Goal: Transaction & Acquisition: Purchase product/service

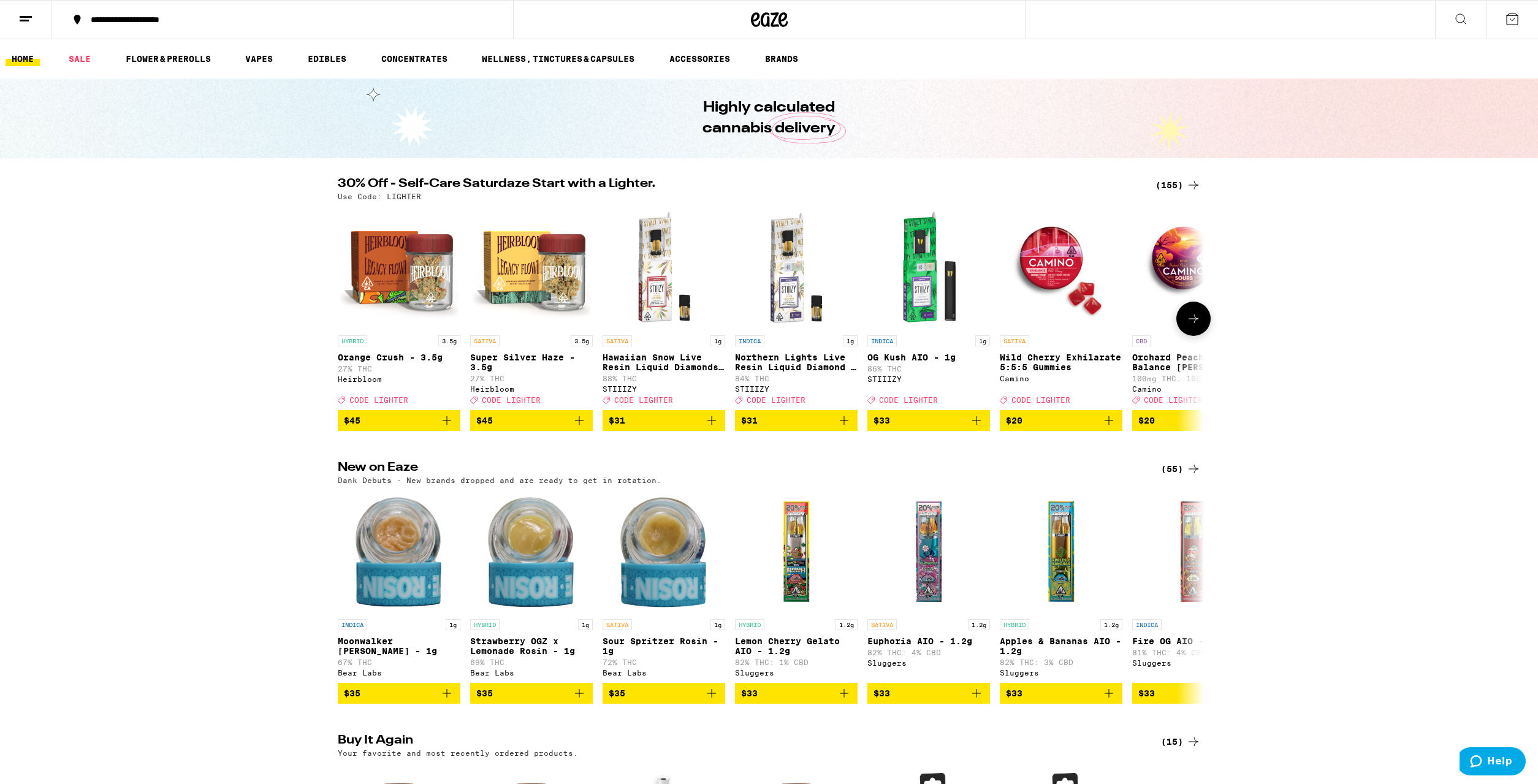
click at [1199, 323] on icon at bounding box center [1193, 318] width 14 height 14
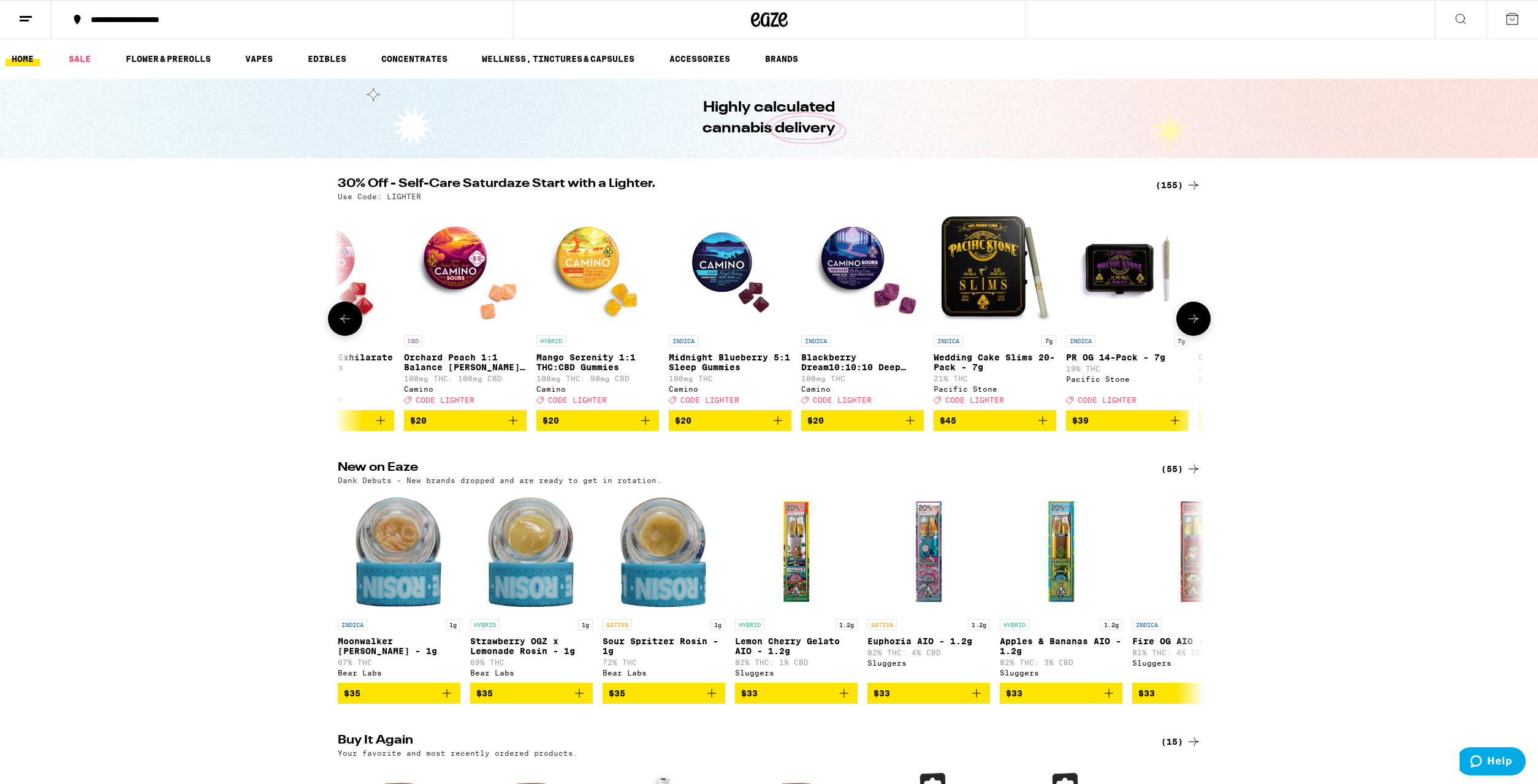
scroll to position [0, 729]
click at [1199, 323] on icon at bounding box center [1193, 318] width 14 height 14
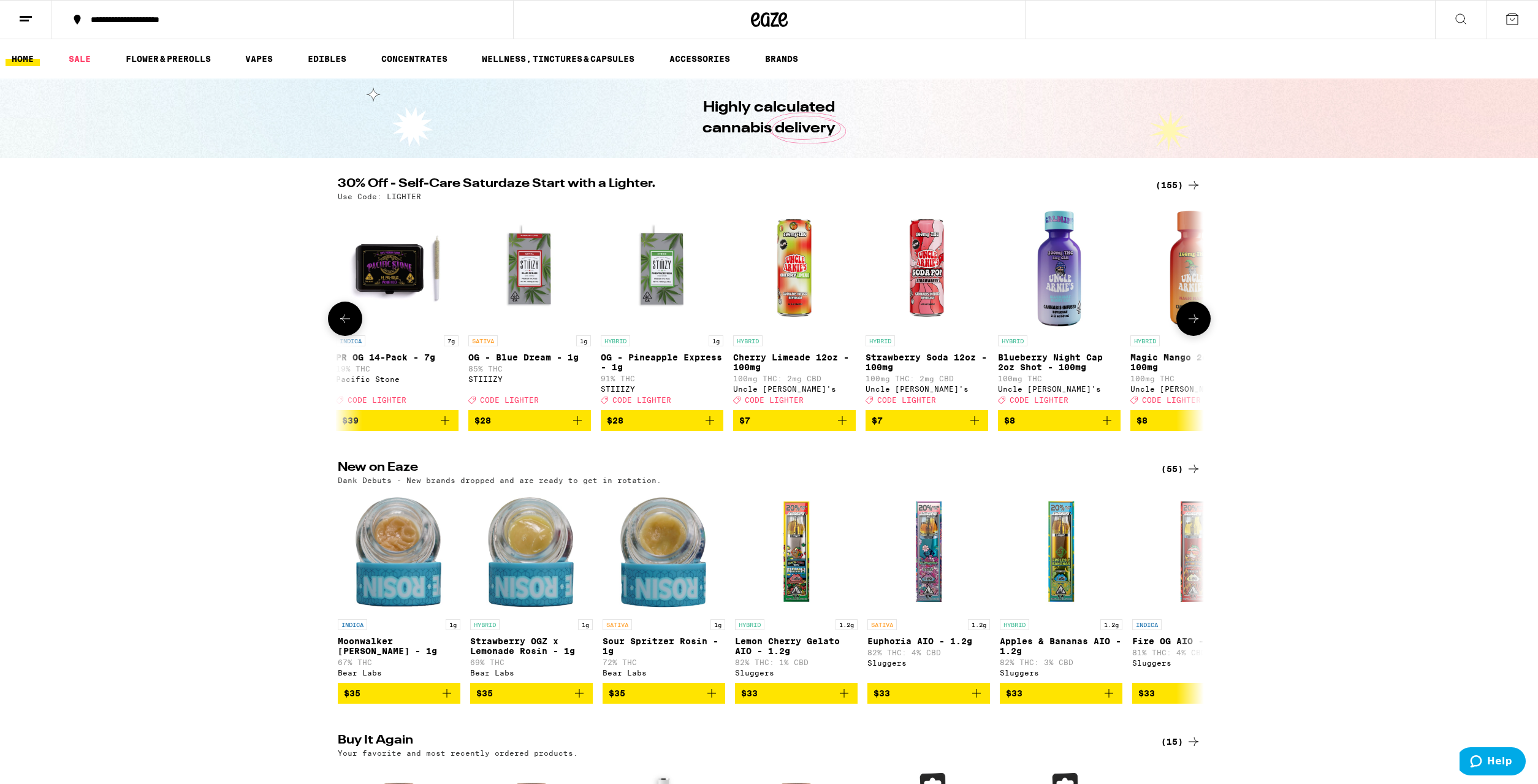
scroll to position [0, 1459]
click at [1199, 323] on icon at bounding box center [1193, 318] width 14 height 14
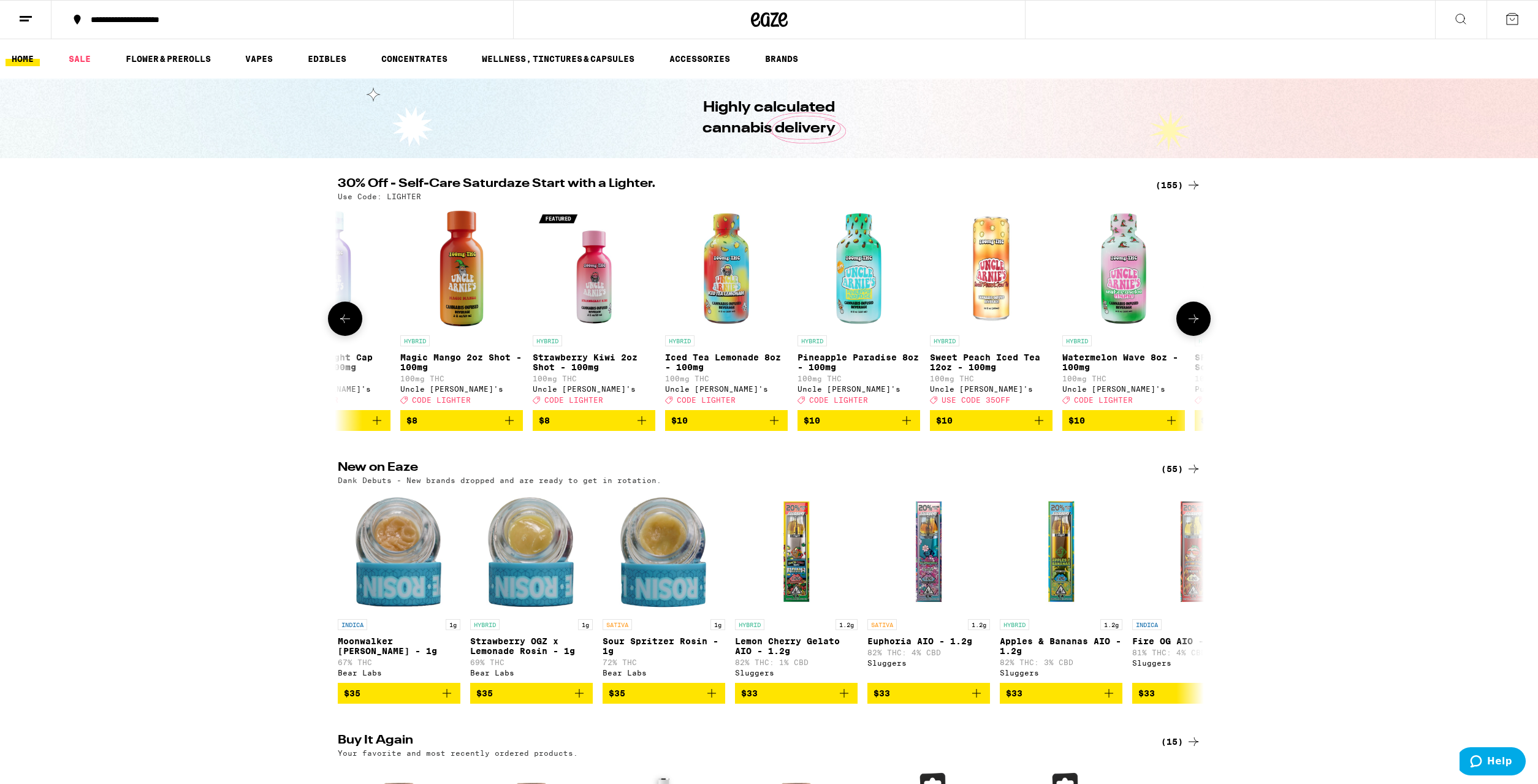
click at [1199, 323] on icon at bounding box center [1193, 318] width 14 height 14
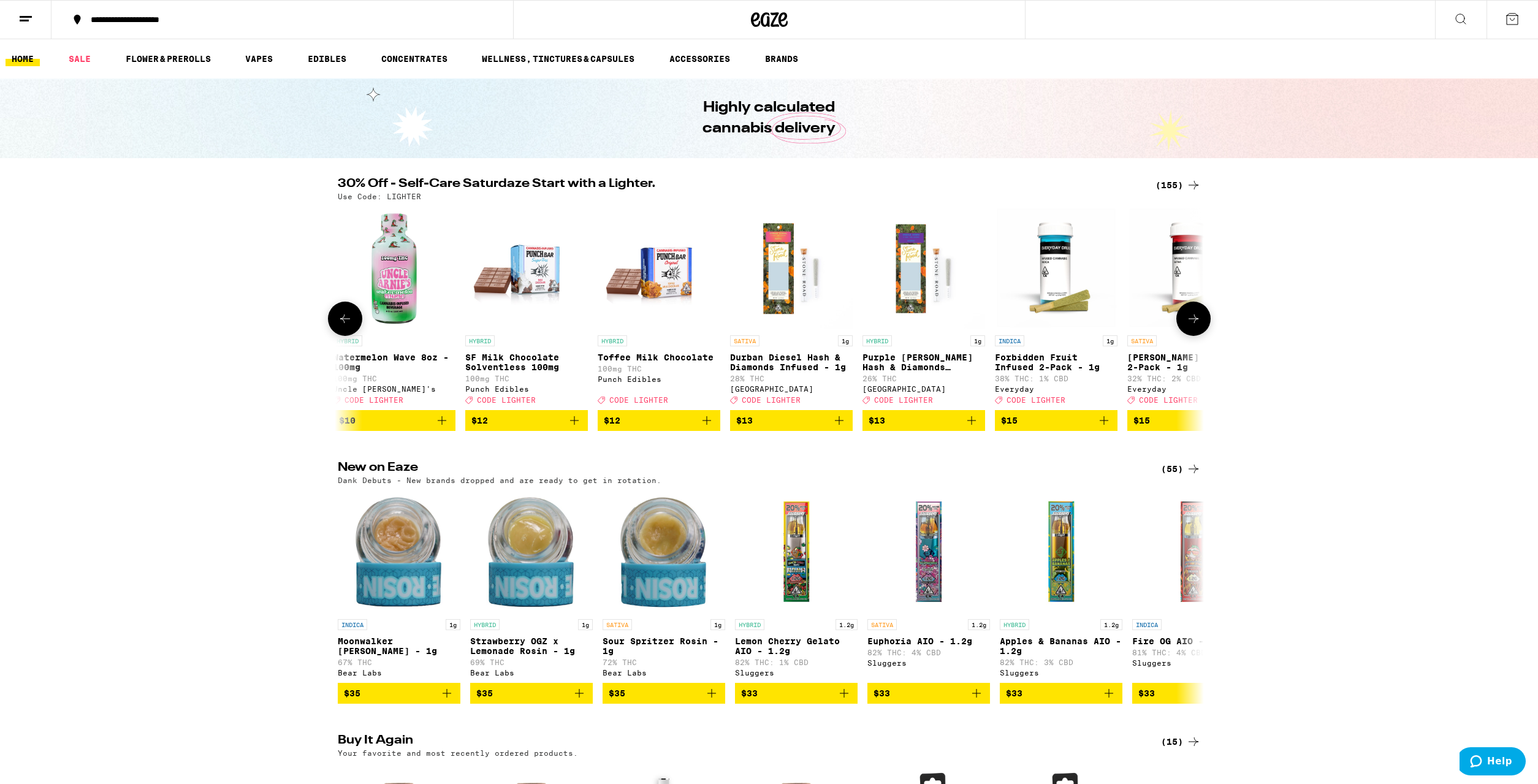
click at [1199, 323] on icon at bounding box center [1193, 318] width 14 height 14
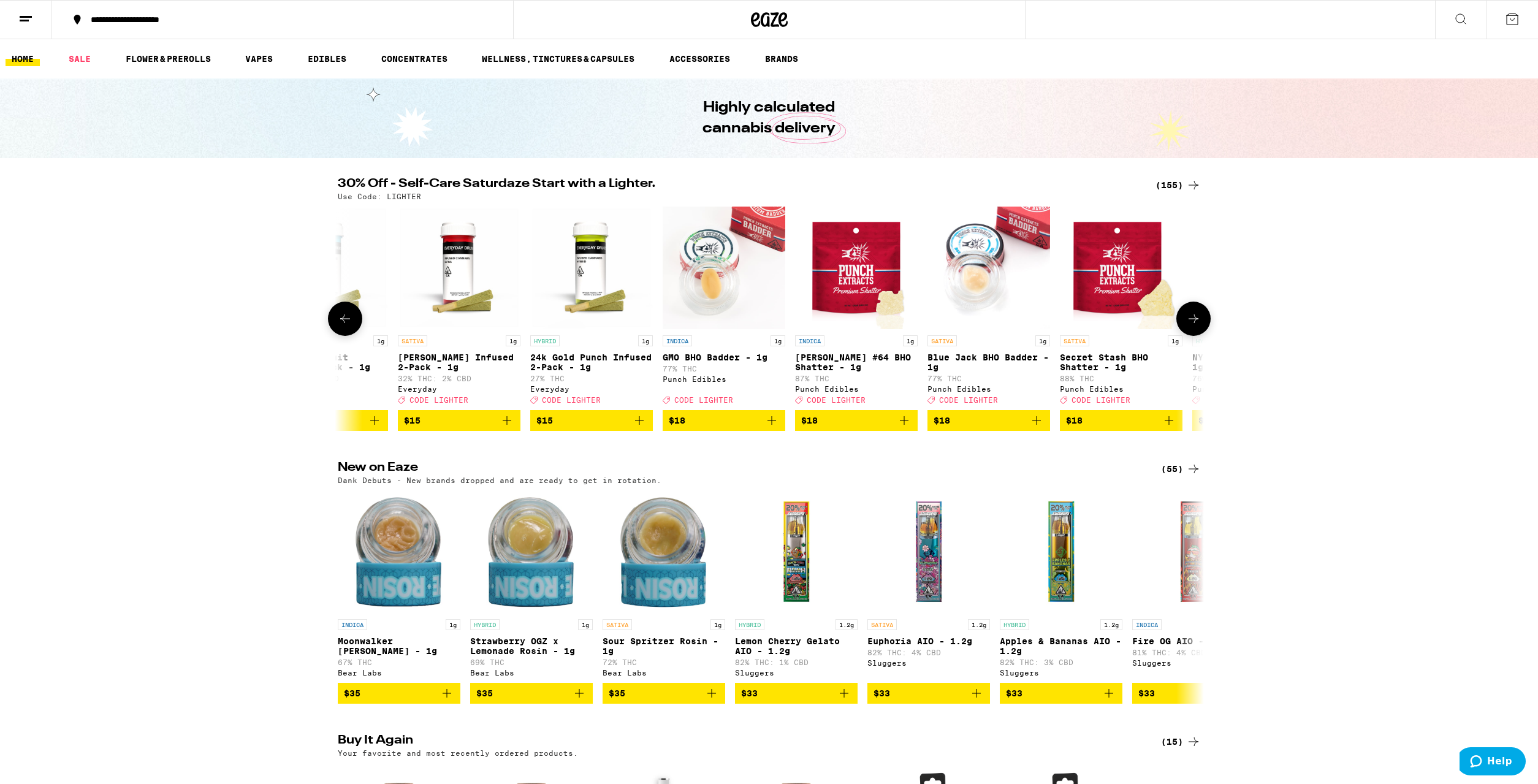
click at [1199, 323] on icon at bounding box center [1193, 318] width 14 height 14
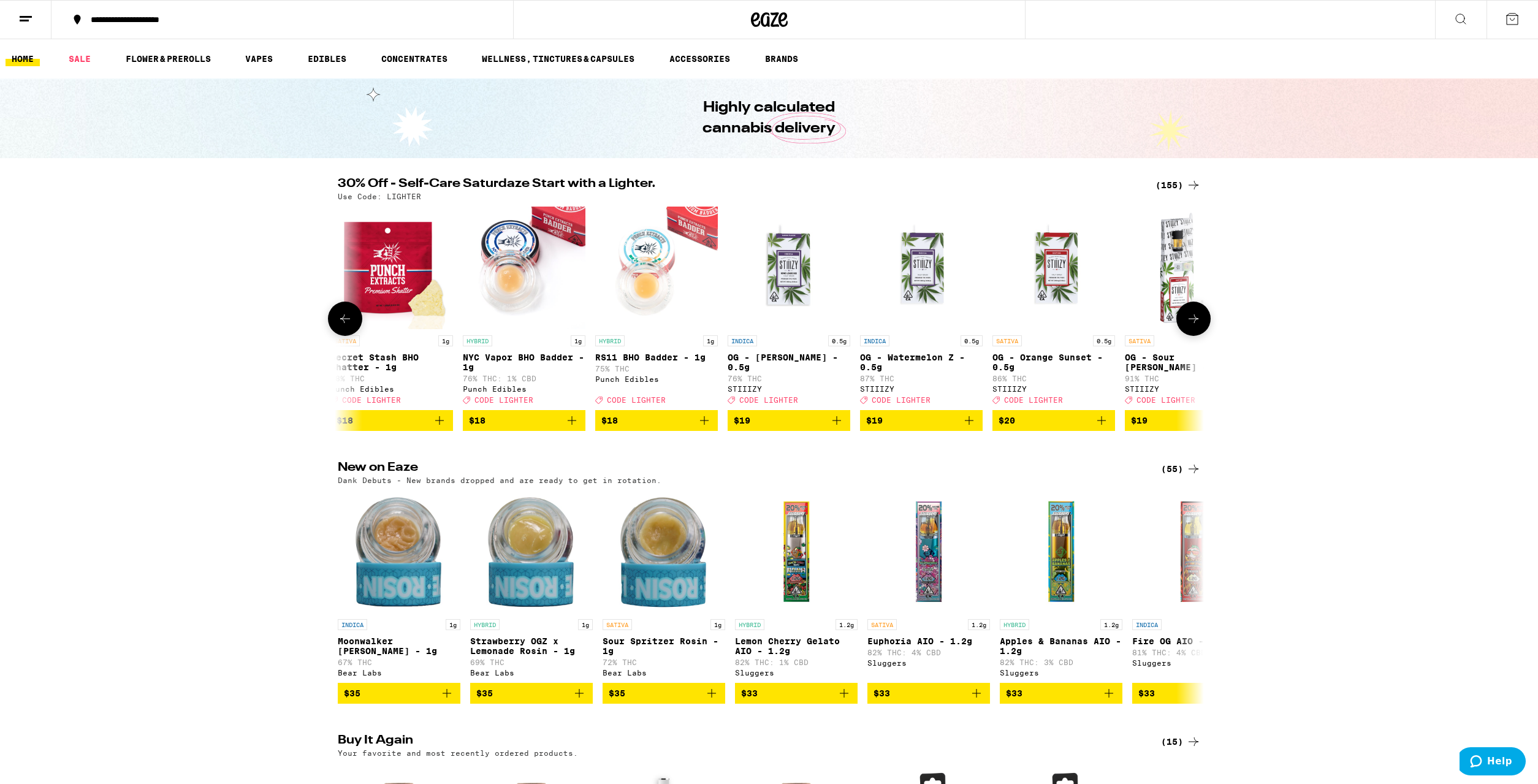
click at [1199, 323] on icon at bounding box center [1193, 318] width 14 height 14
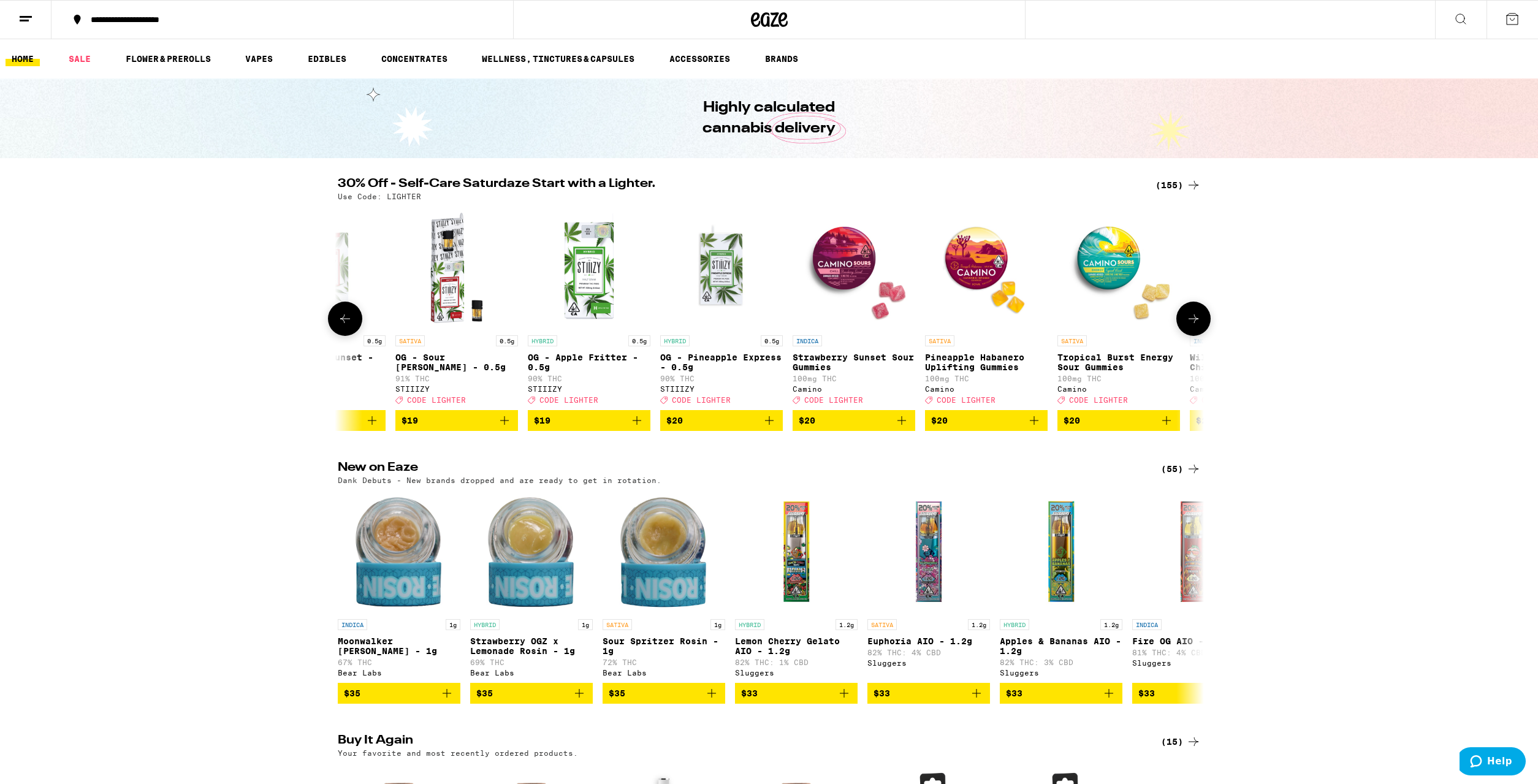
click at [1199, 323] on icon at bounding box center [1193, 318] width 14 height 14
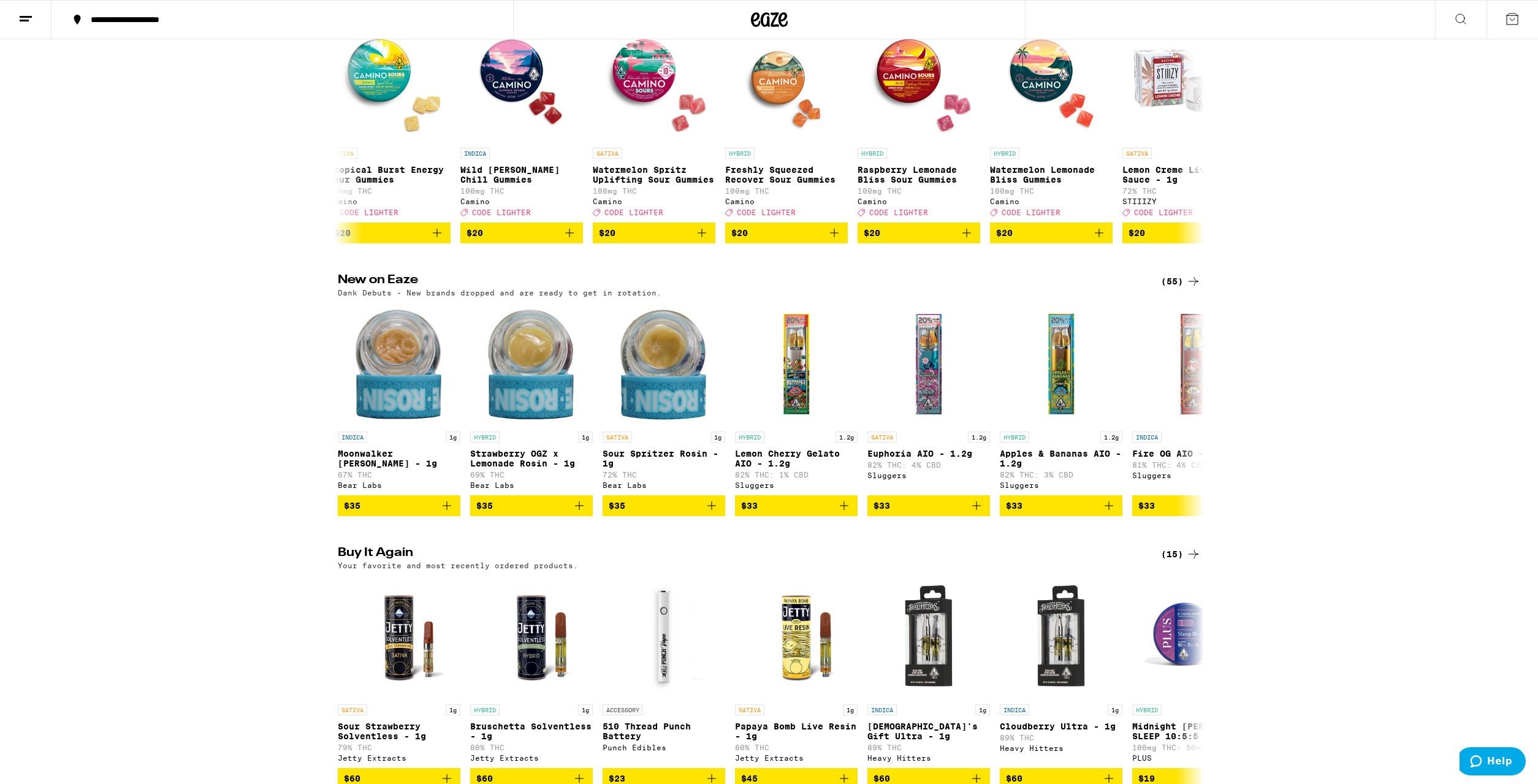
scroll to position [438, 0]
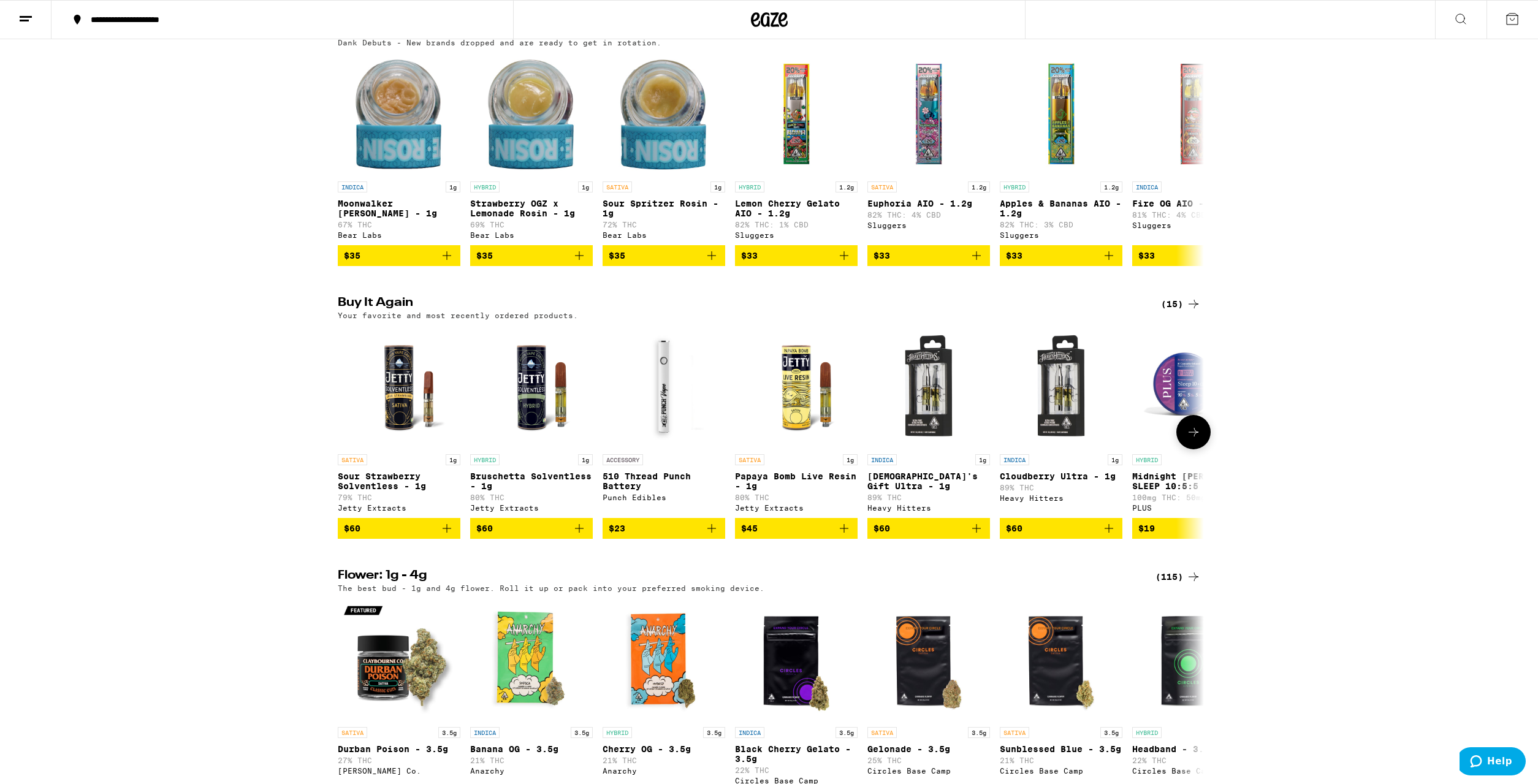
click at [450, 536] on icon "Add to bag" at bounding box center [447, 528] width 14 height 14
click at [584, 536] on icon "Add to bag" at bounding box center [579, 528] width 14 height 14
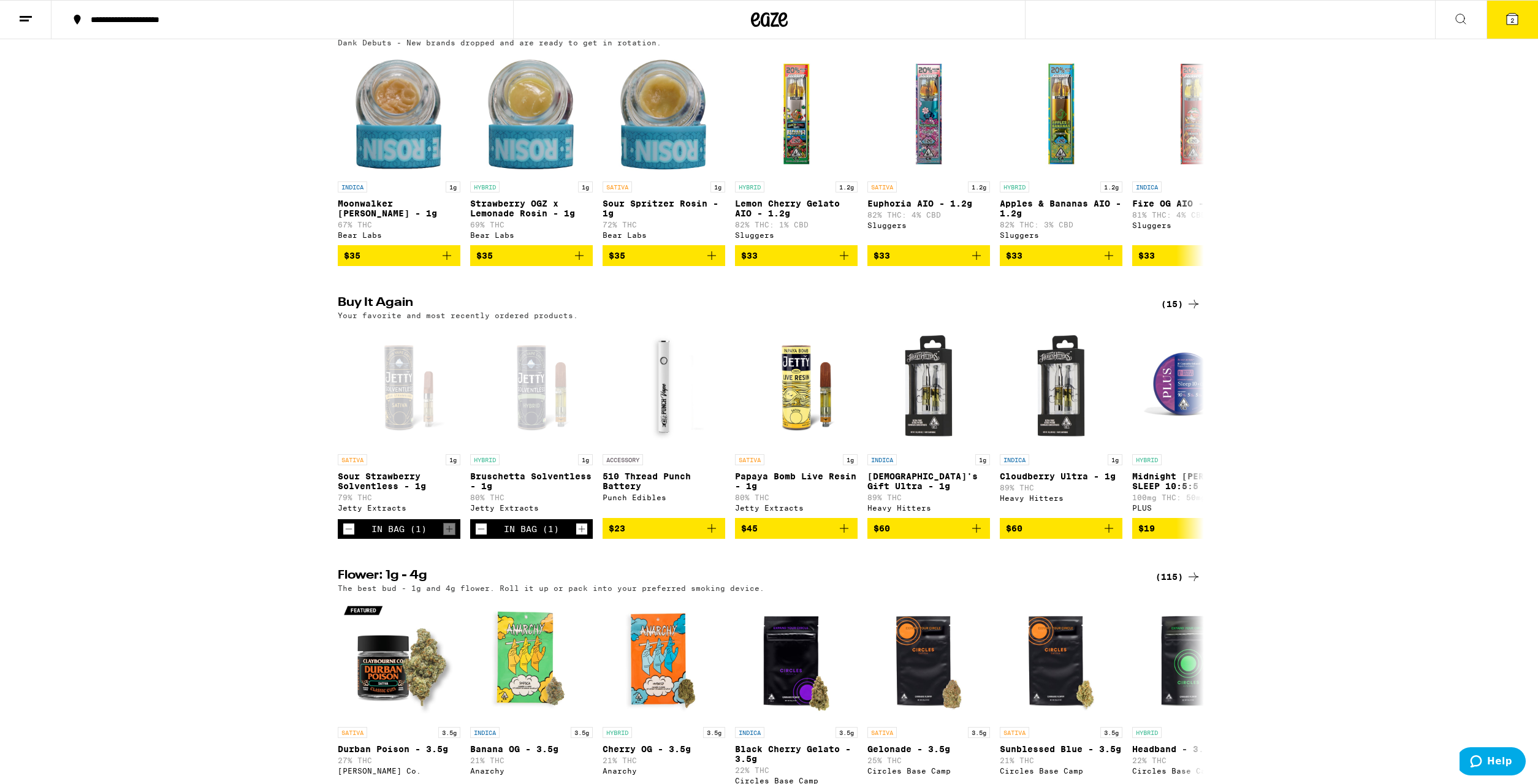
click at [1522, 20] on button "2" at bounding box center [1513, 20] width 52 height 38
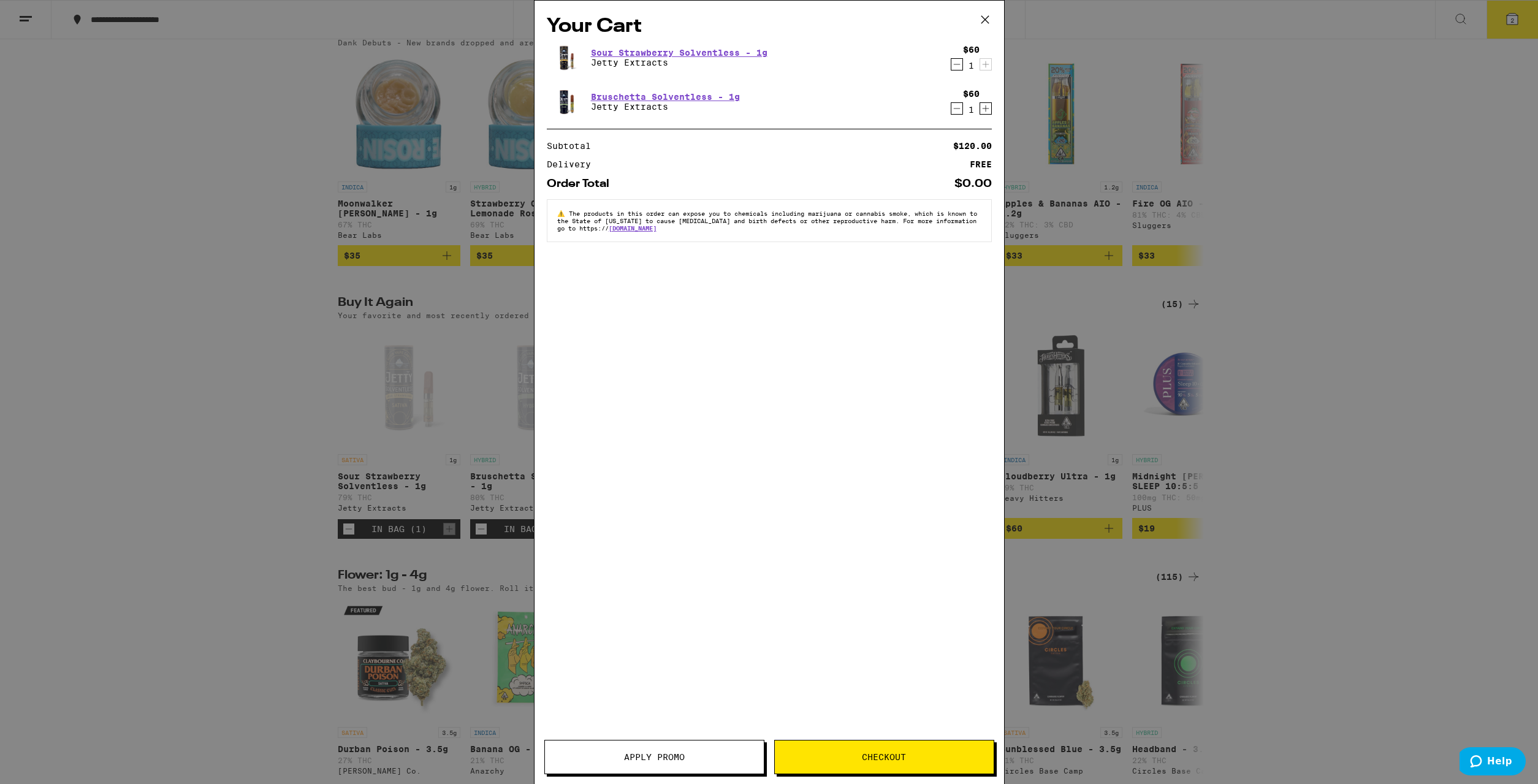
scroll to position [0, 5836]
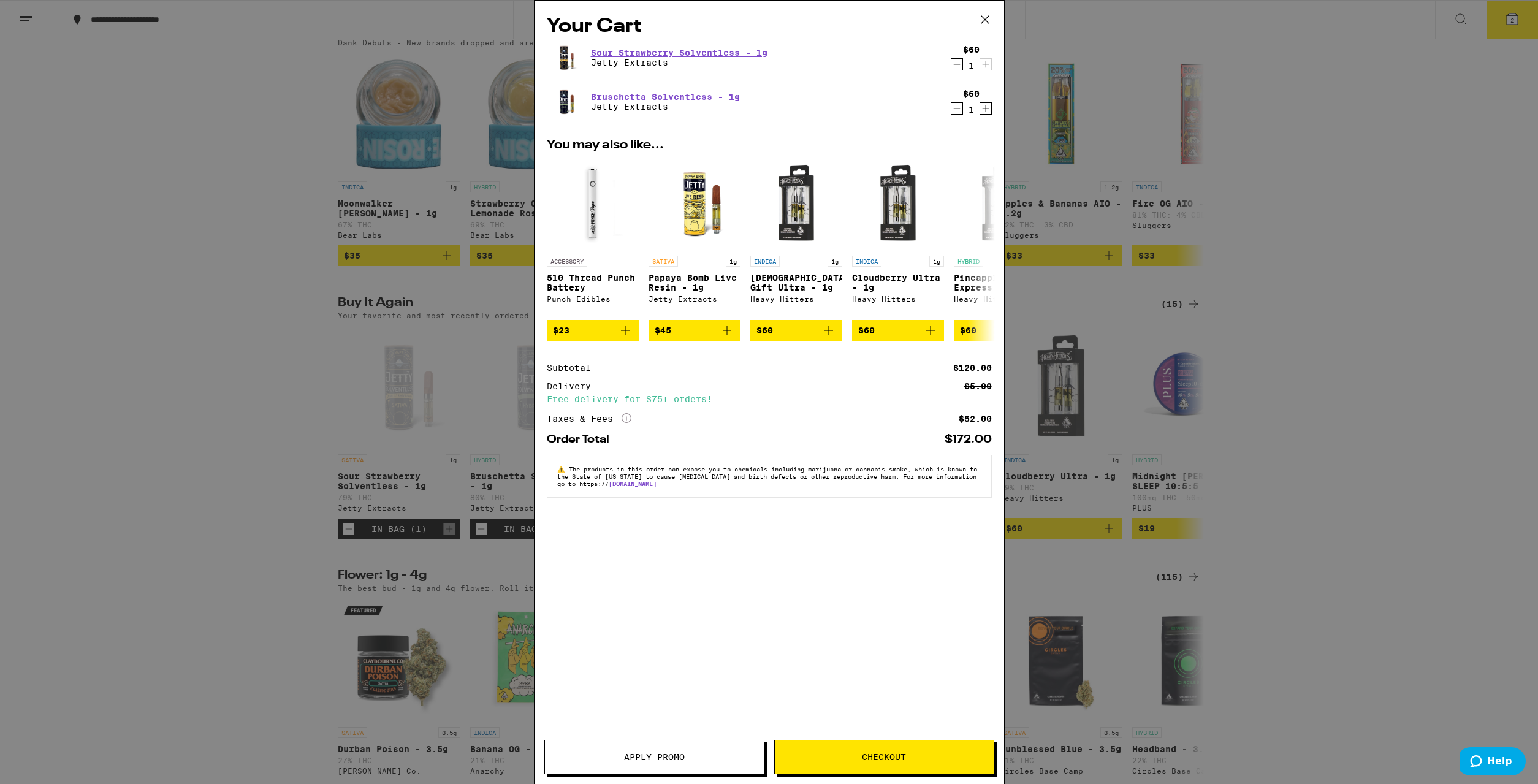
click at [918, 750] on button "Checkout" at bounding box center [884, 757] width 220 height 35
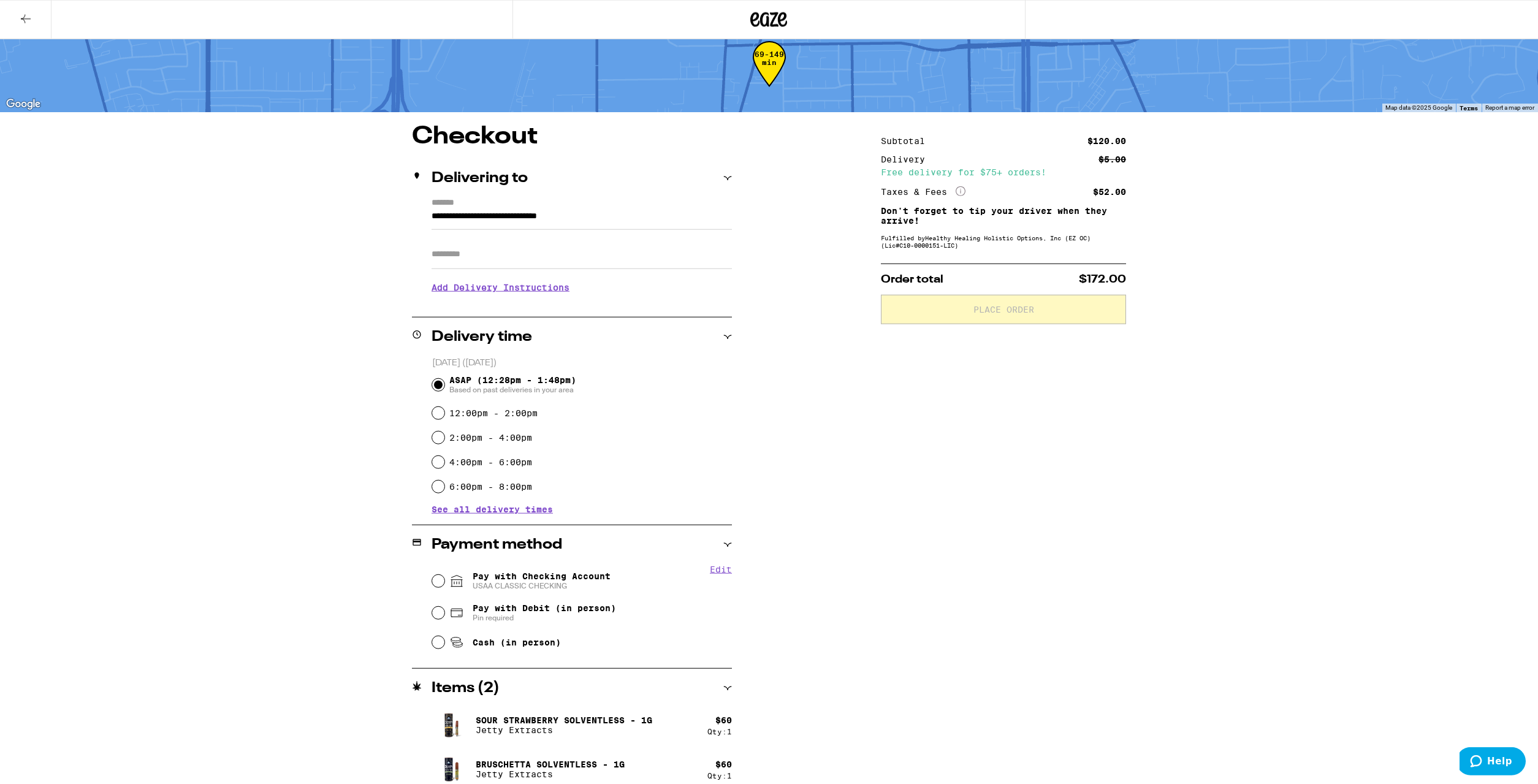
scroll to position [37, 0]
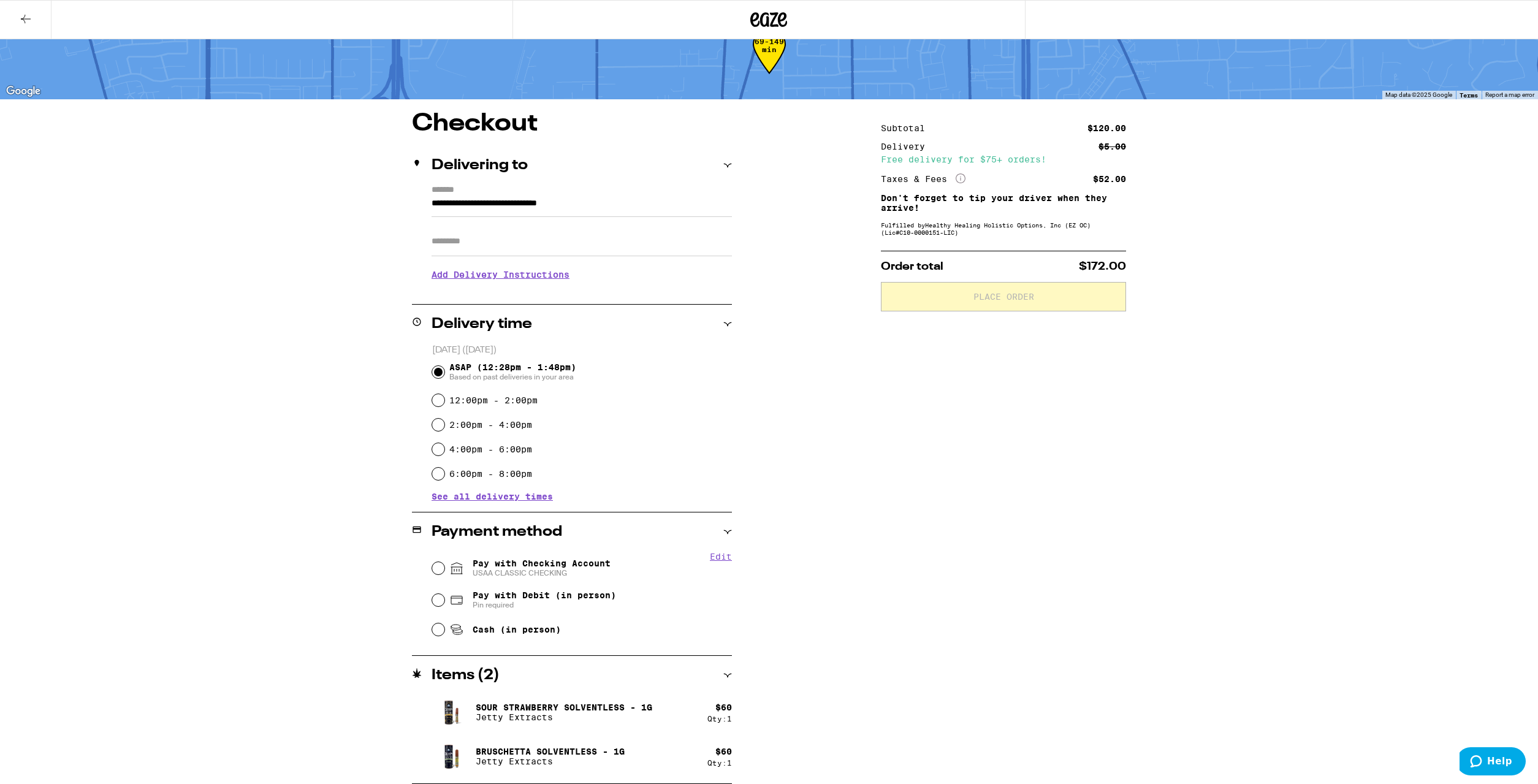
click at [555, 565] on span "Pay with Checking Account USAA CLASSIC CHECKING" at bounding box center [542, 568] width 138 height 20
click at [445, 565] on input "Pay with Checking Account USAA CLASSIC CHECKING" at bounding box center [438, 568] width 12 height 12
radio input "true"
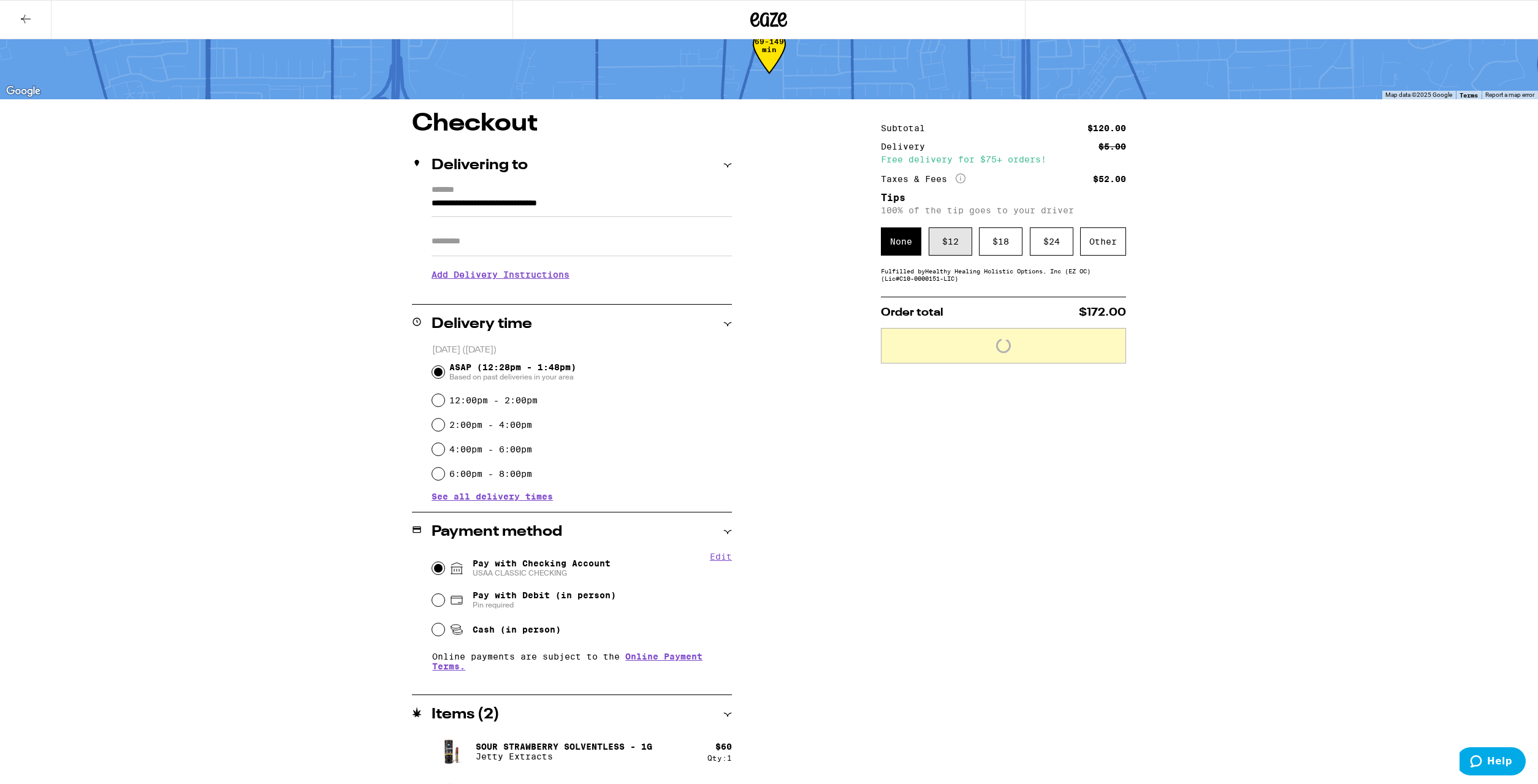
click at [959, 252] on div "$ 12" at bounding box center [950, 241] width 43 height 28
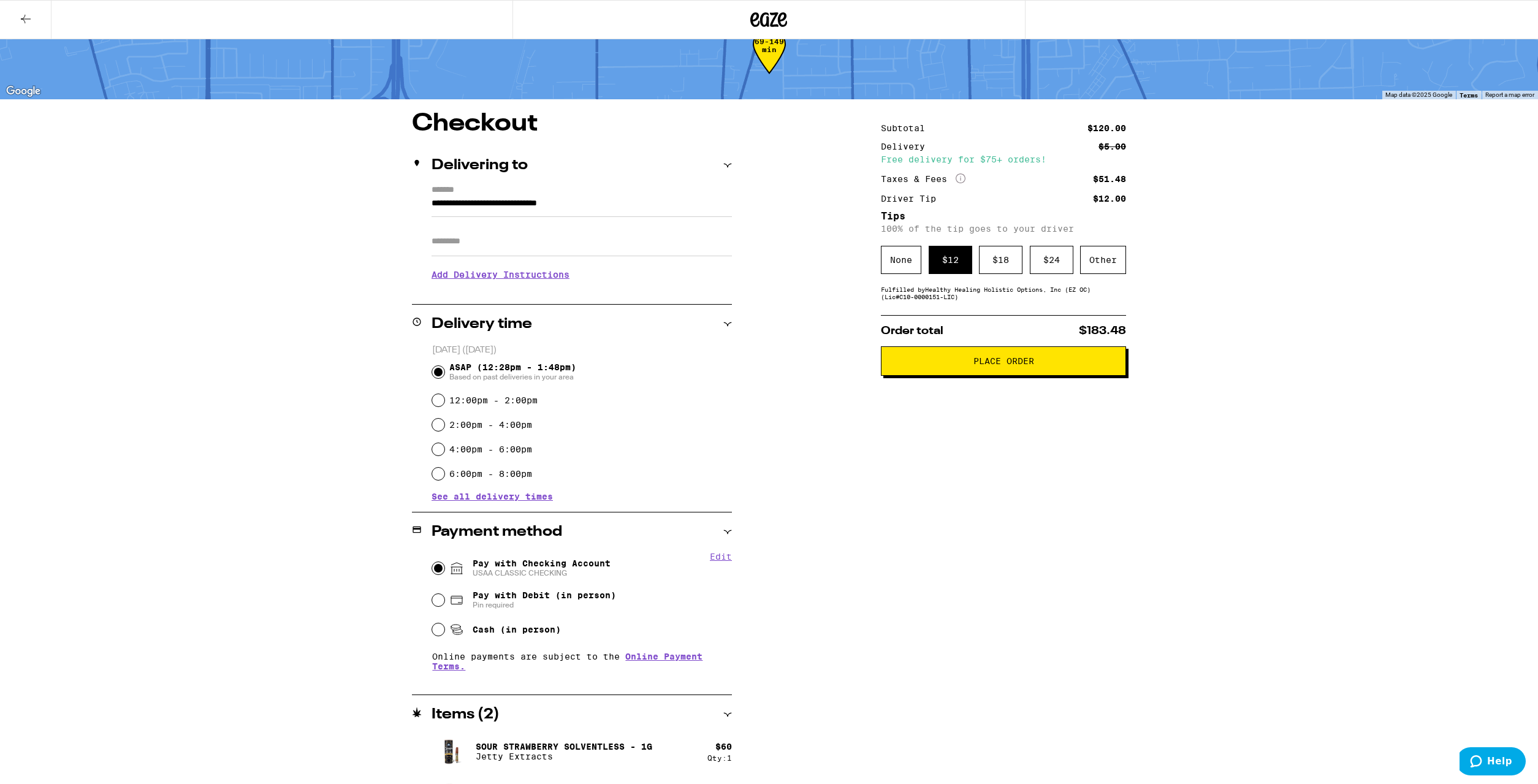
click at [1009, 365] on span "Place Order" at bounding box center [1004, 361] width 60 height 9
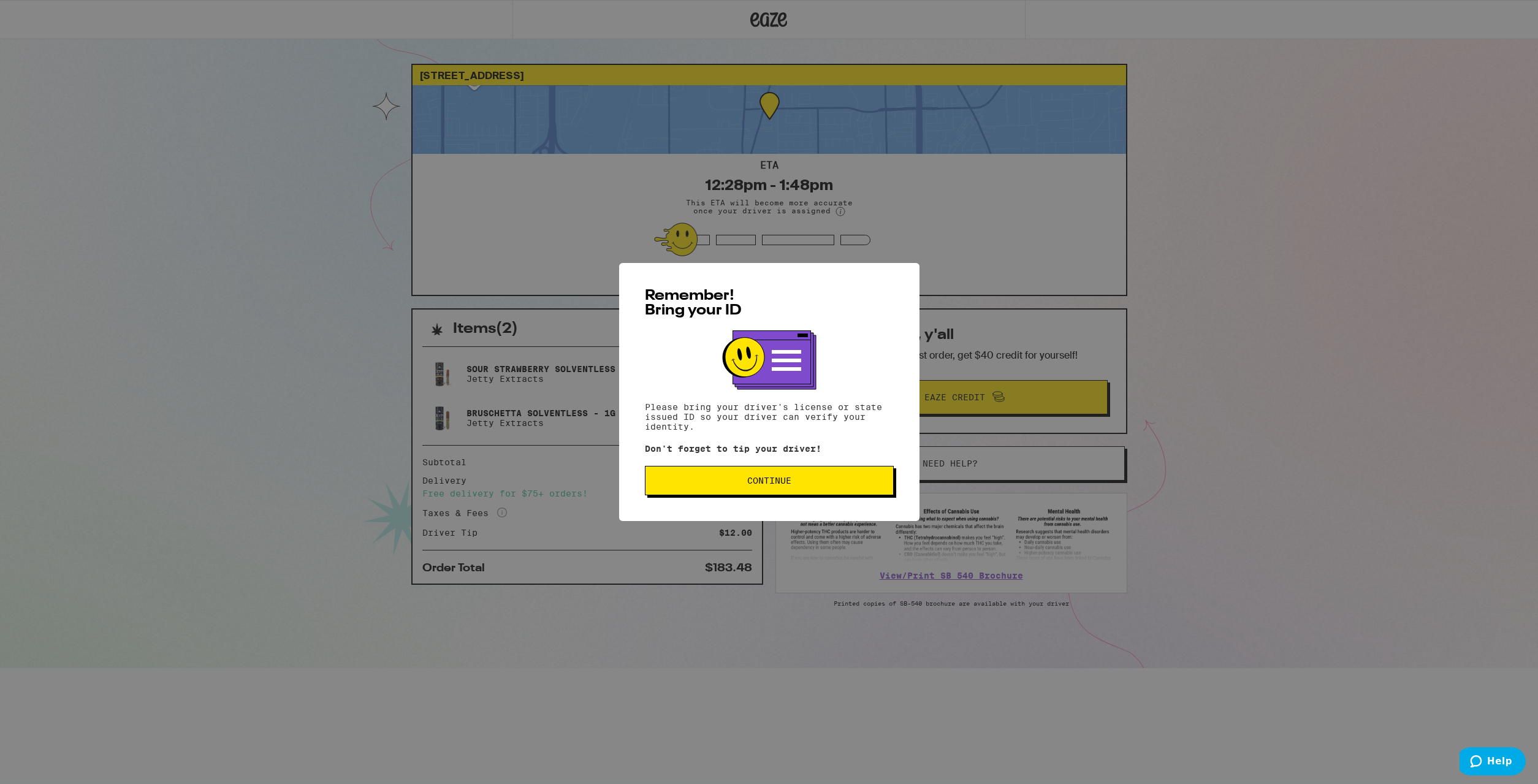
click at [850, 475] on button "Continue" at bounding box center [769, 480] width 249 height 30
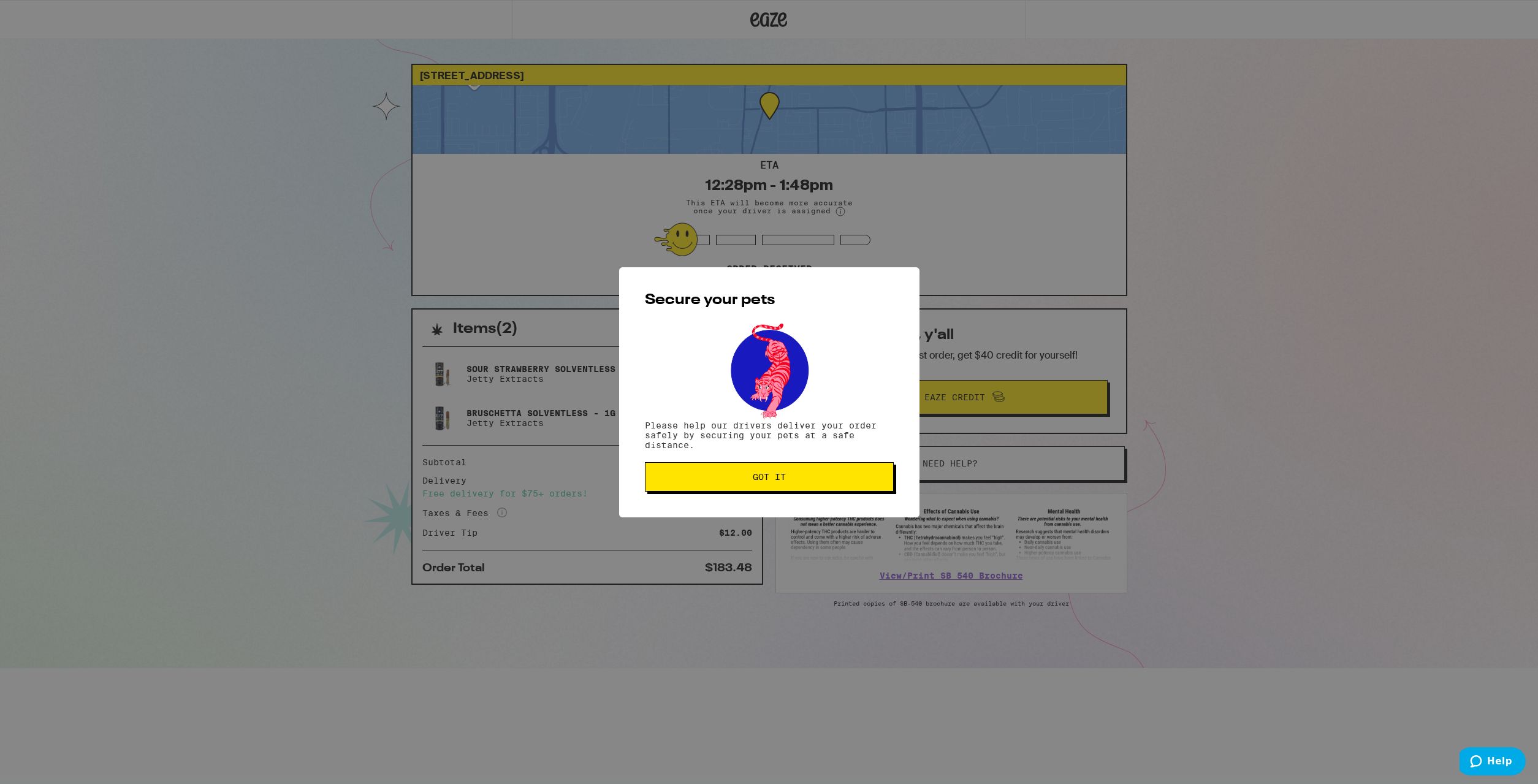
click at [850, 476] on span "Got it" at bounding box center [770, 477] width 228 height 9
